Goal: Transaction & Acquisition: Purchase product/service

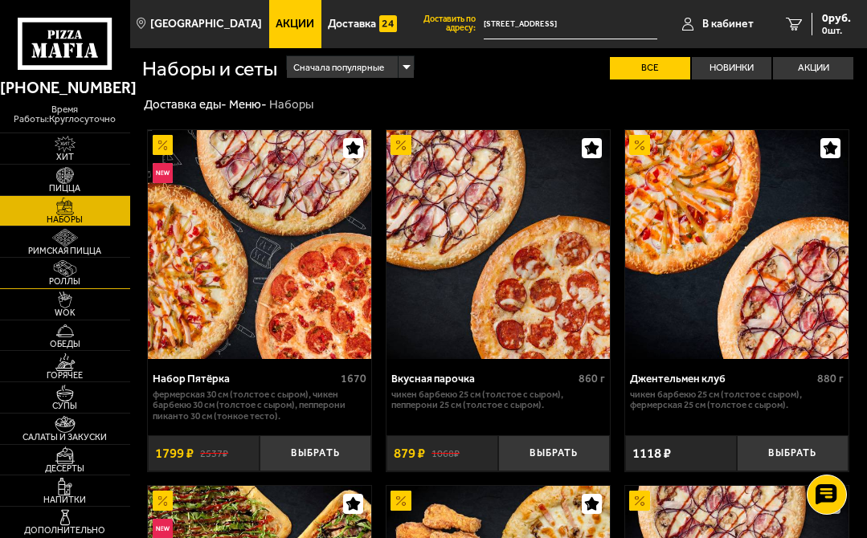
scroll to position [3222, 0]
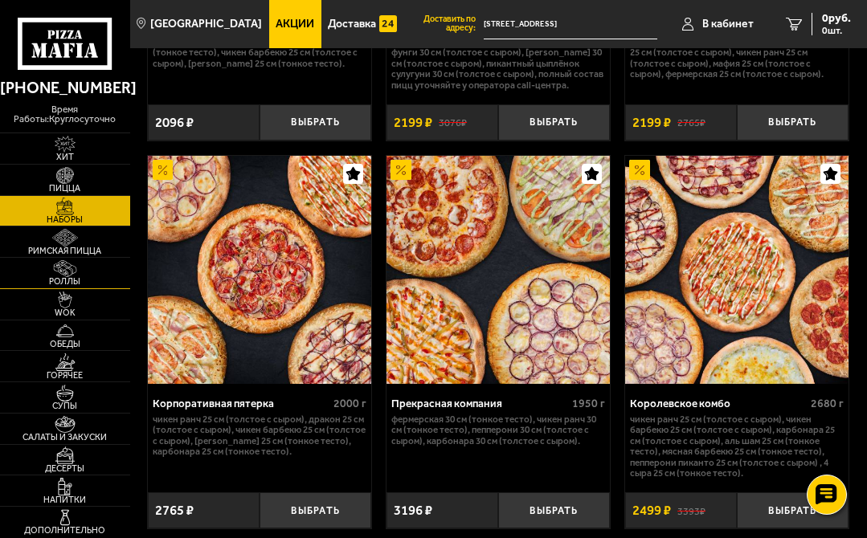
click at [68, 276] on img at bounding box center [64, 269] width 35 height 18
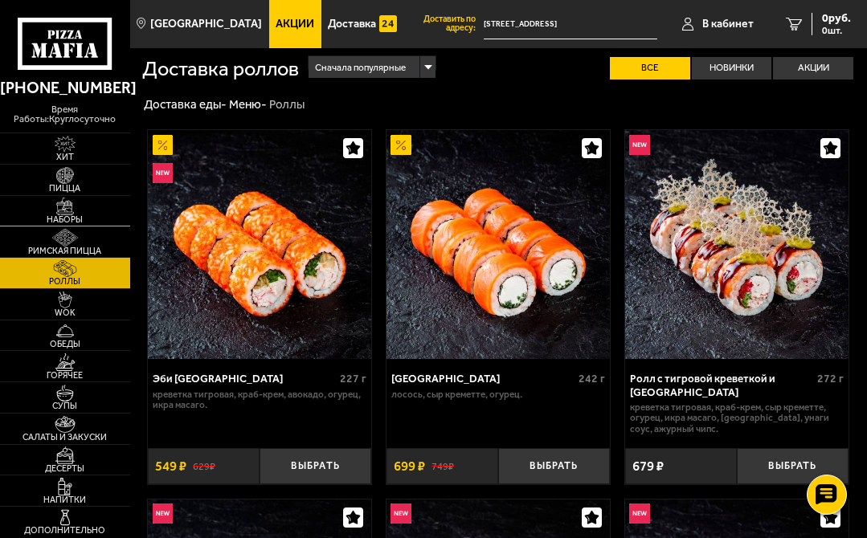
click at [61, 211] on img at bounding box center [64, 207] width 35 height 18
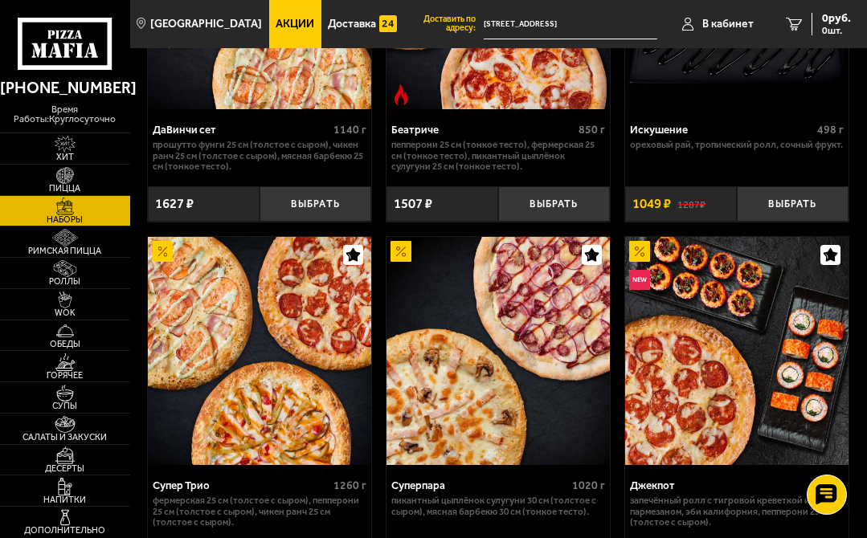
scroll to position [1366, 0]
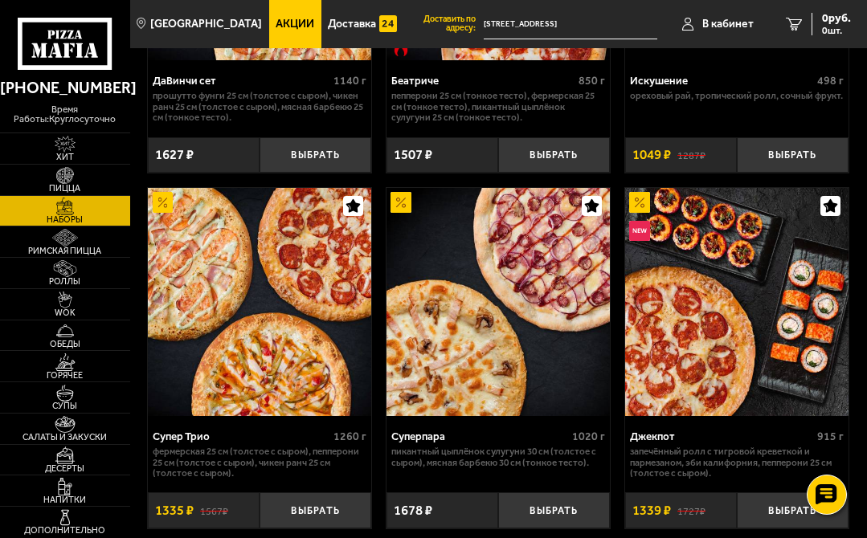
click at [669, 358] on img at bounding box center [736, 302] width 223 height 228
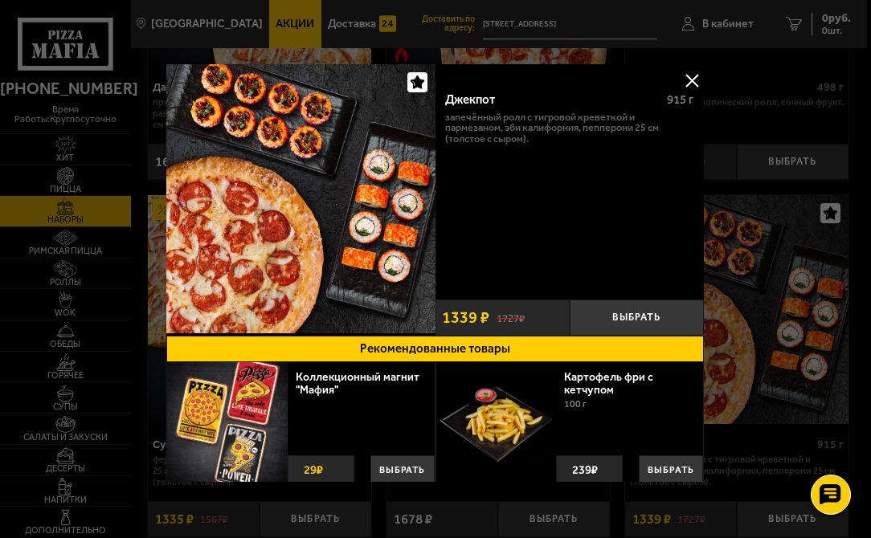
click at [779, 293] on div at bounding box center [435, 269] width 871 height 538
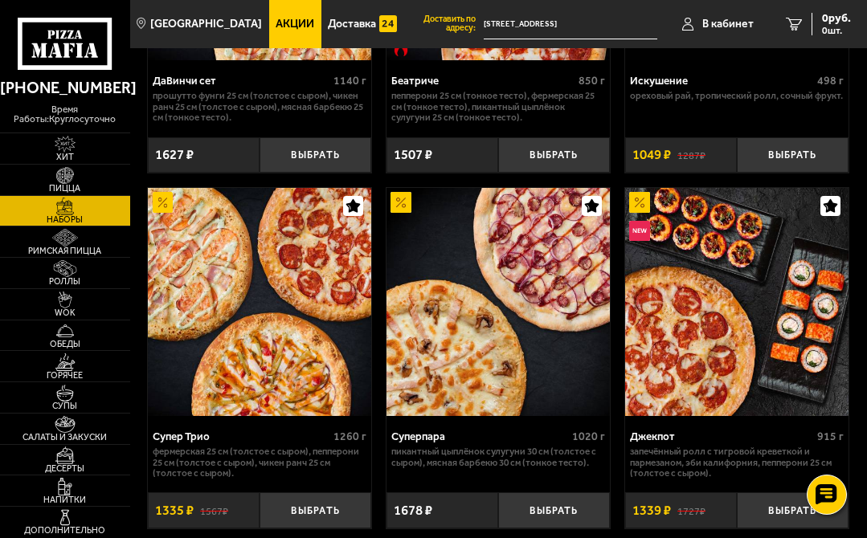
click at [678, 343] on img at bounding box center [736, 302] width 223 height 228
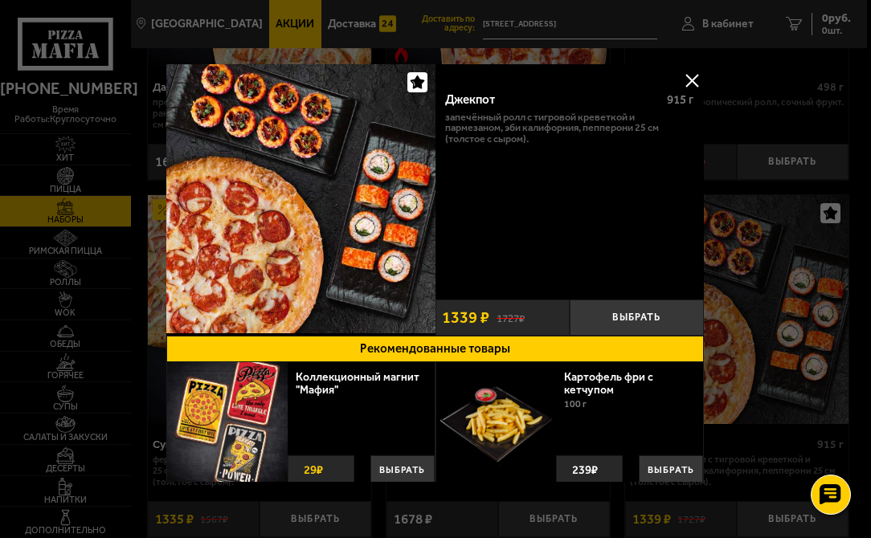
click at [733, 317] on div at bounding box center [435, 269] width 871 height 538
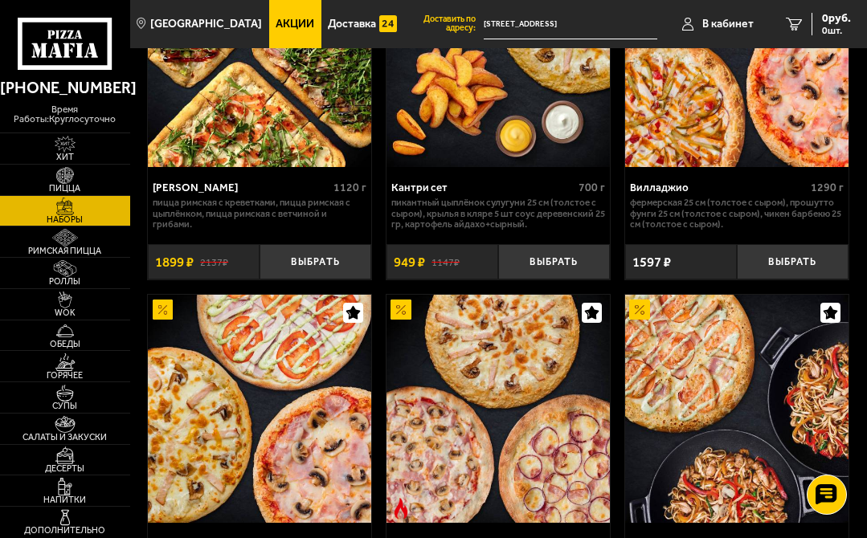
scroll to position [533, 0]
